Goal: Answer question/provide support

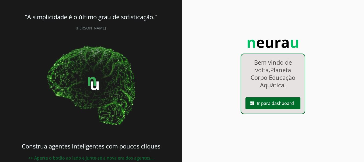
click at [262, 95] on link "dashboard Ir para dashboard" at bounding box center [273, 95] width 64 height 5
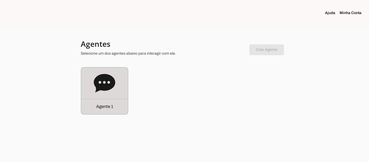
click at [103, 76] on icon at bounding box center [104, 83] width 21 height 18
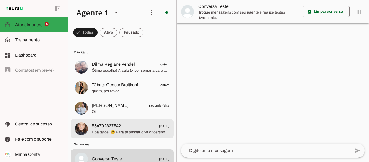
click at [121, 129] on span "Boa tarde! 😊 Para te passar o valor certinho, me conta por favor: qual a idade …" at bounding box center [130, 131] width 77 height 5
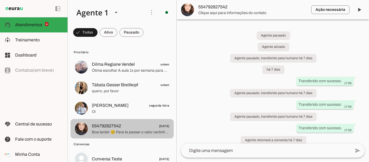
scroll to position [6, 0]
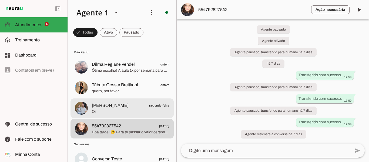
click at [138, 112] on span "Oi" at bounding box center [130, 111] width 77 height 5
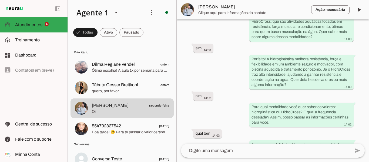
scroll to position [511, 0]
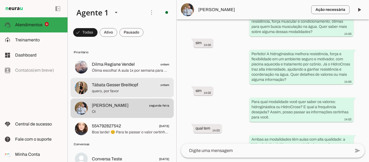
click at [123, 87] on span "Tábata Gesser Breitkopf" at bounding box center [115, 84] width 46 height 6
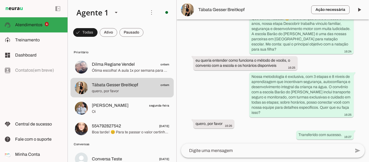
scroll to position [153, 0]
click at [231, 11] on span "Tábata Gesser Breitkopf" at bounding box center [252, 9] width 108 height 6
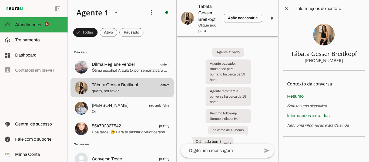
drag, startPoint x: 318, startPoint y: 59, endPoint x: 341, endPoint y: 60, distance: 23.2
click at [341, 60] on section "Tábata Gesser Breitkopf [PHONE_NUMBER]" at bounding box center [323, 43] width 82 height 53
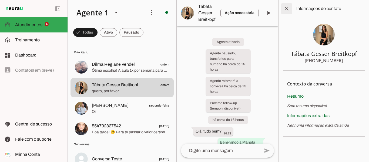
click at [286, 8] on span at bounding box center [286, 8] width 13 height 13
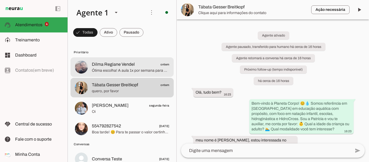
click at [117, 69] on span "Ótima escolha! A aula 1x por semana para a etapa Recordar, para a [PERSON_NAME]…" at bounding box center [130, 70] width 77 height 5
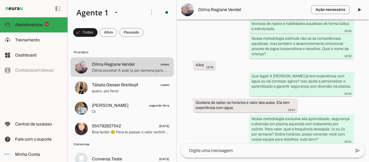
scroll to position [248, 0]
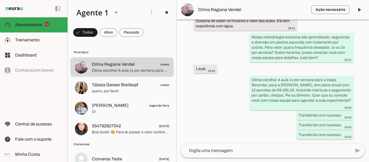
click at [221, 11] on span "Dilma Regiane Vendel" at bounding box center [252, 9] width 108 height 6
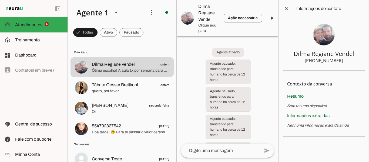
drag, startPoint x: 322, startPoint y: 61, endPoint x: 340, endPoint y: 61, distance: 17.5
click at [340, 61] on div "[PHONE_NUMBER]" at bounding box center [323, 60] width 38 height 6
